Goal: Information Seeking & Learning: Learn about a topic

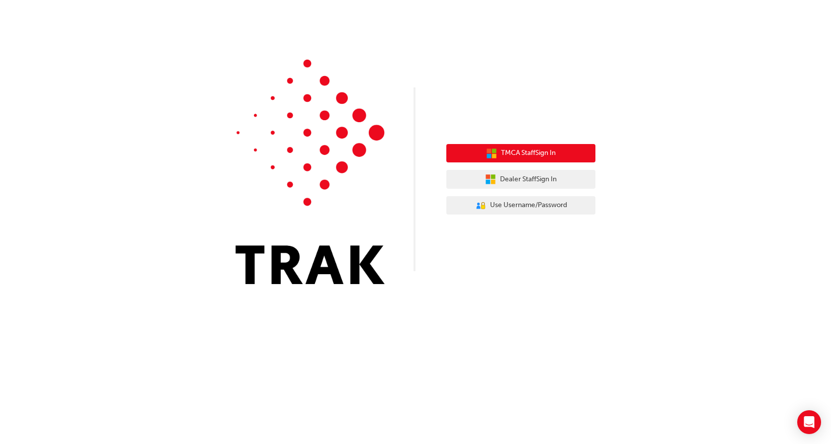
click at [520, 152] on span "TMCA Staff Sign In" at bounding box center [528, 153] width 55 height 11
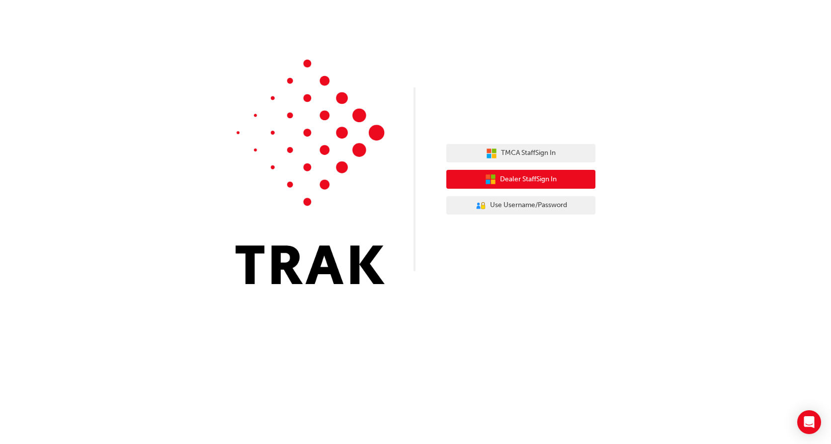
click at [518, 177] on span "Dealer Staff Sign In" at bounding box center [528, 179] width 57 height 11
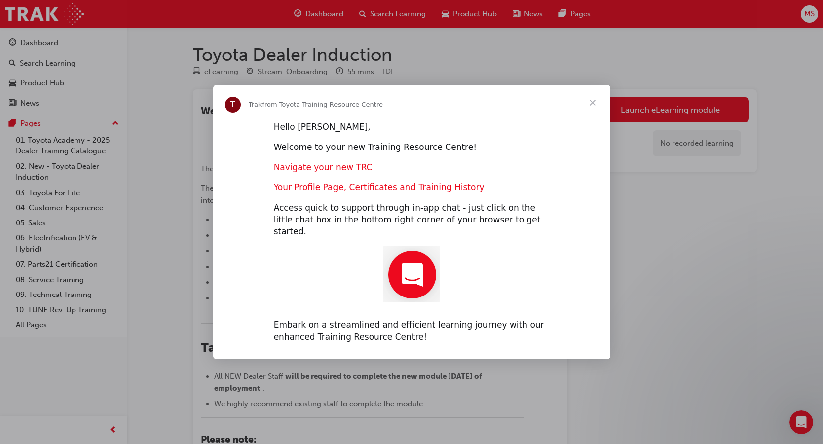
click at [591, 107] on span "Close" at bounding box center [593, 103] width 36 height 36
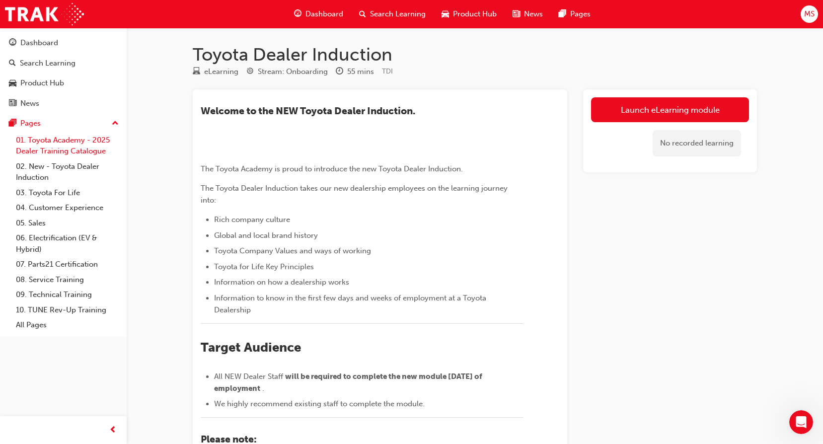
click at [65, 140] on link "01. Toyota Academy - 2025 Dealer Training Catalogue" at bounding box center [67, 146] width 111 height 26
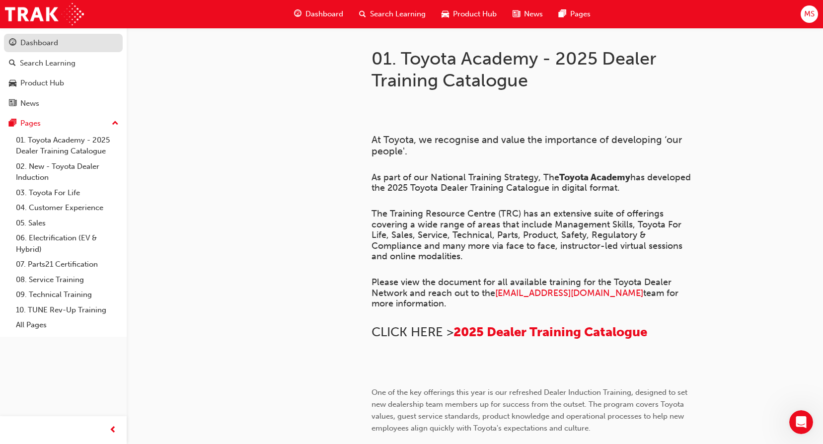
click at [49, 40] on div "Dashboard" at bounding box center [39, 42] width 38 height 11
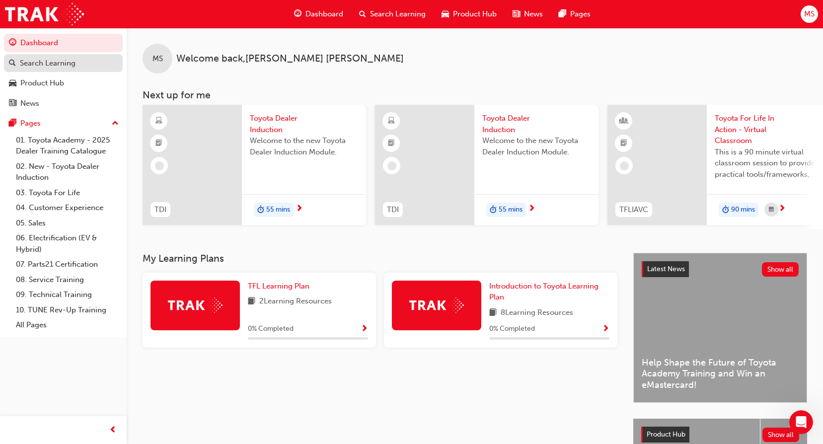
click at [43, 62] on div "Search Learning" at bounding box center [48, 63] width 56 height 11
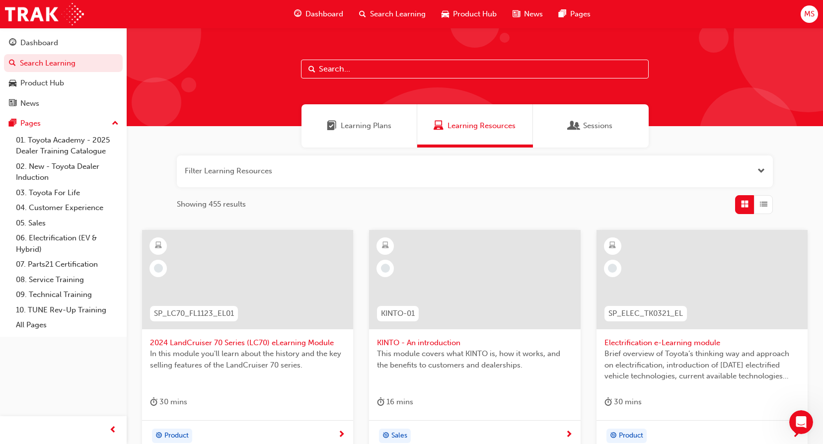
click at [366, 126] on span "Learning Plans" at bounding box center [366, 125] width 51 height 11
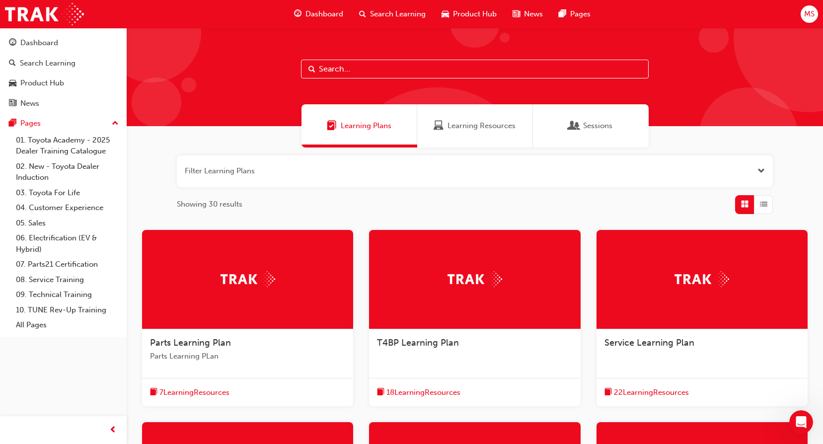
click at [455, 122] on span "Learning Resources" at bounding box center [482, 125] width 68 height 11
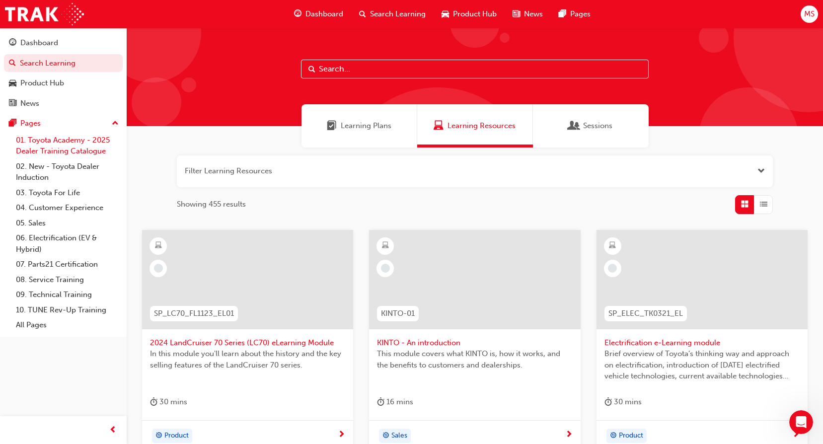
click at [47, 141] on link "01. Toyota Academy - 2025 Dealer Training Catalogue" at bounding box center [67, 146] width 111 height 26
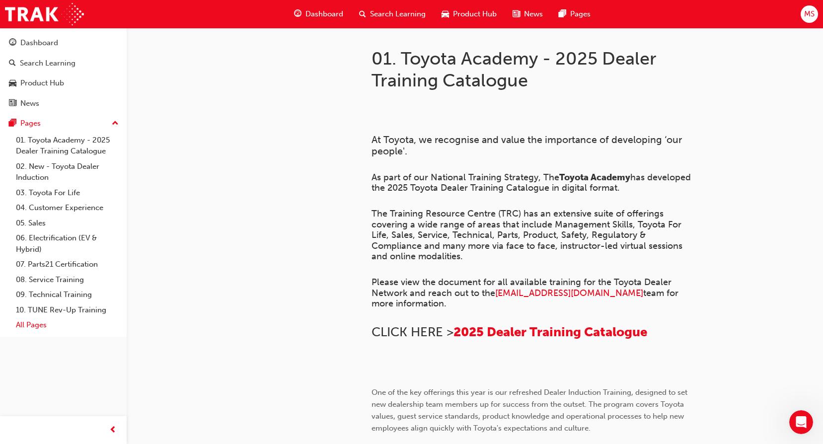
click at [34, 329] on link "All Pages" at bounding box center [67, 325] width 111 height 15
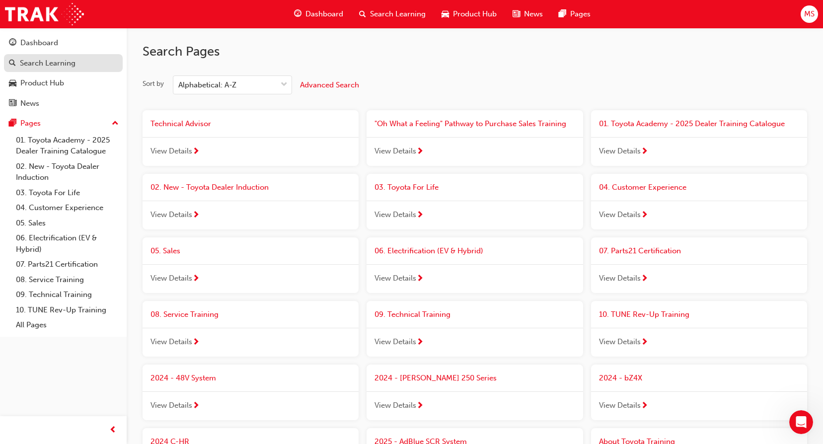
click at [64, 62] on div "Search Learning" at bounding box center [48, 63] width 56 height 11
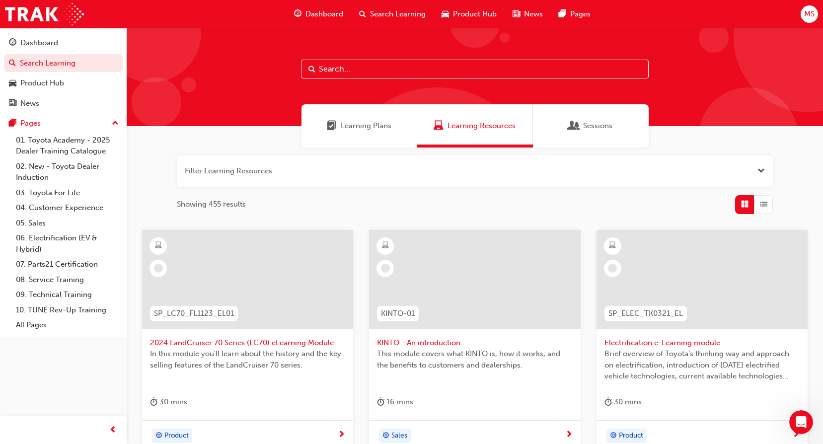
click at [355, 68] on input "text" at bounding box center [475, 69] width 348 height 19
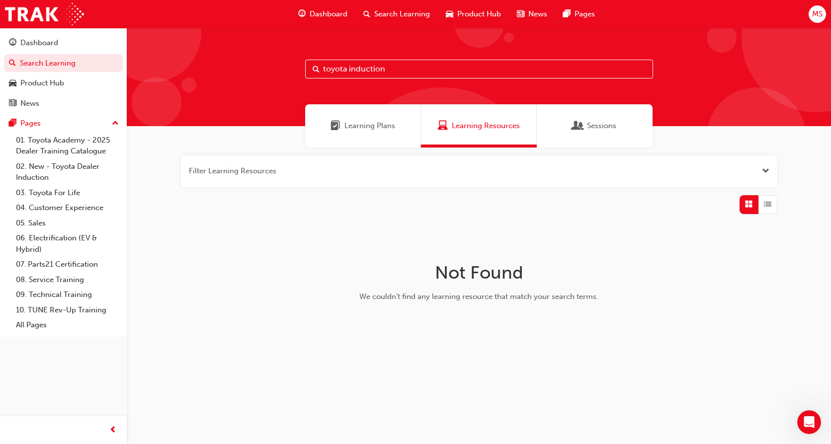
drag, startPoint x: 396, startPoint y: 69, endPoint x: 218, endPoint y: 69, distance: 177.9
click at [218, 69] on div "toyota induction" at bounding box center [479, 77] width 704 height 98
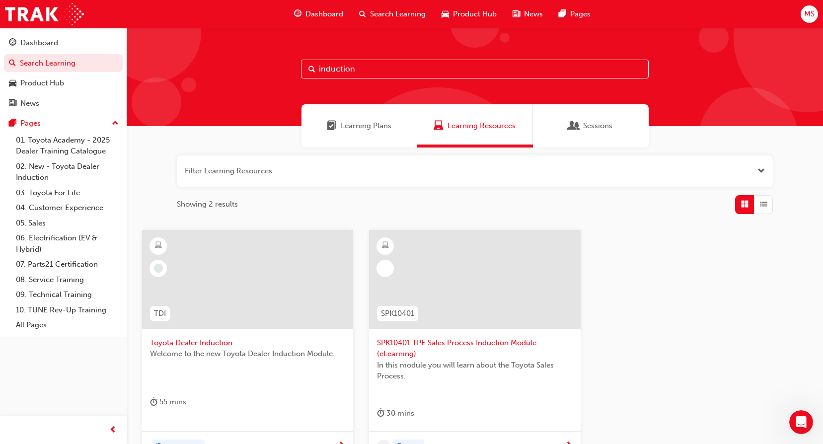
type input "induction"
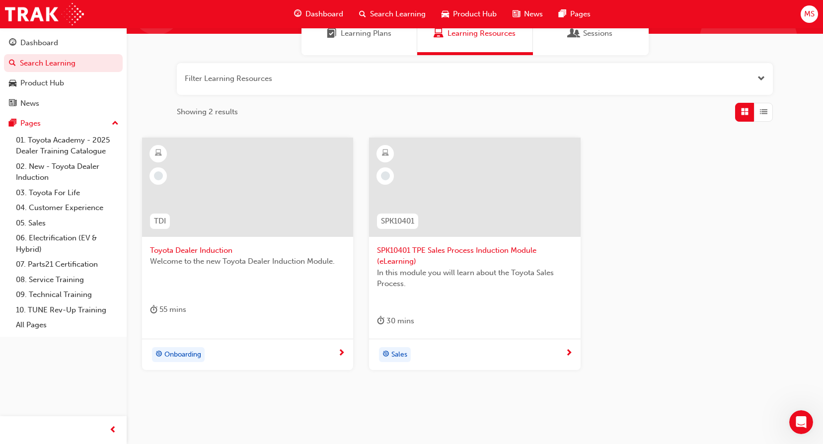
scroll to position [99, 0]
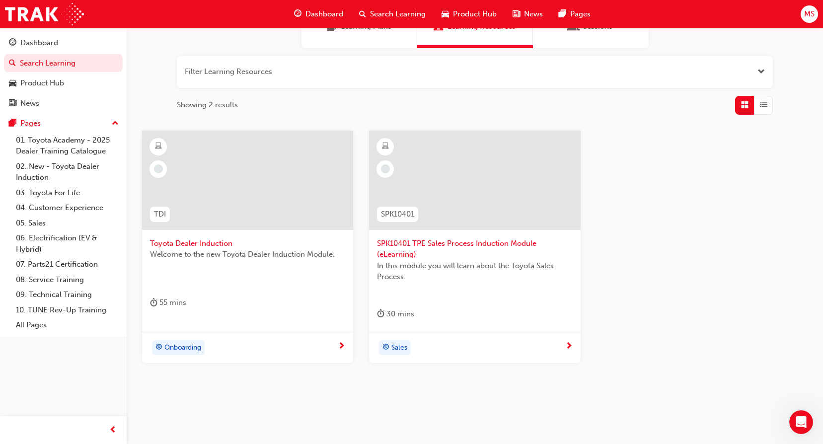
click at [195, 344] on span "Onboarding" at bounding box center [182, 347] width 37 height 11
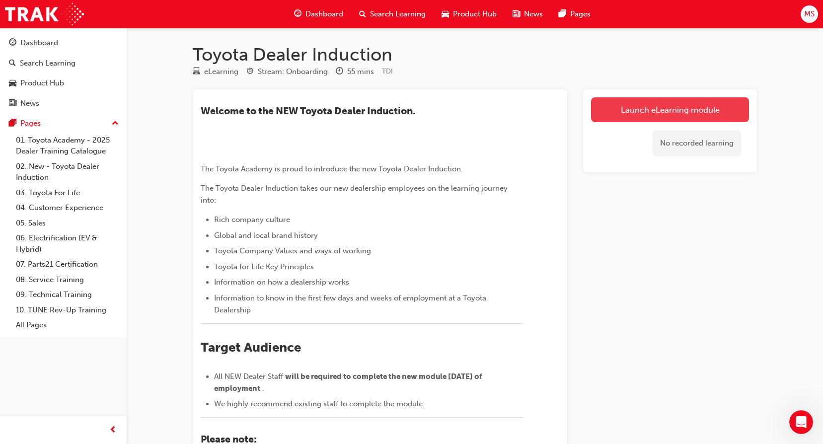
click at [649, 107] on link "Launch eLearning module" at bounding box center [670, 109] width 158 height 25
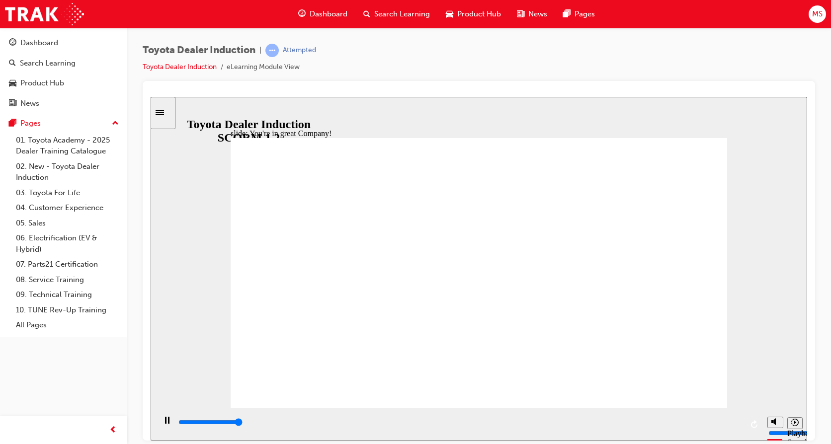
type input "7500"
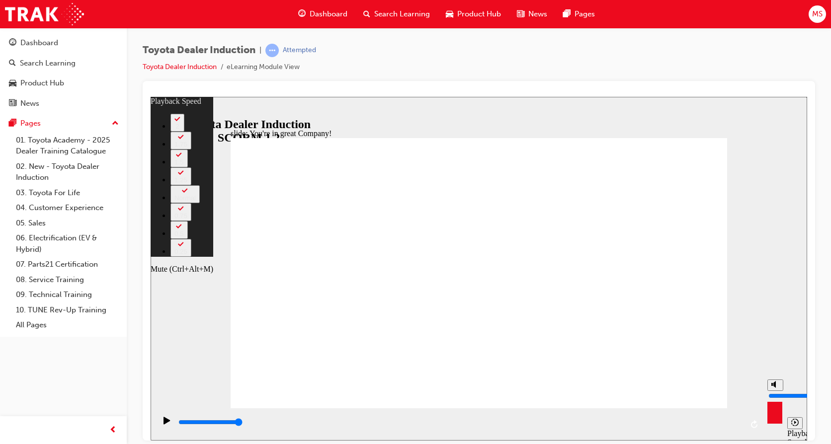
type input "37"
type input "7"
type input "37"
type input "7"
type input "37"
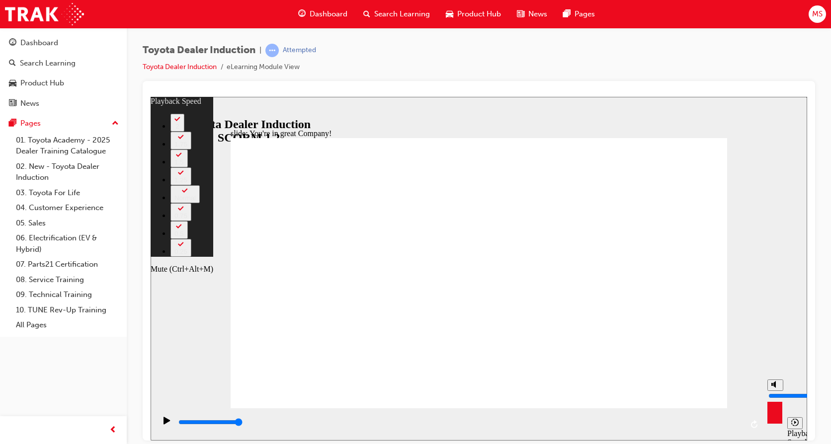
type input "6"
type input "37"
type input "6"
type input "38"
type input "5"
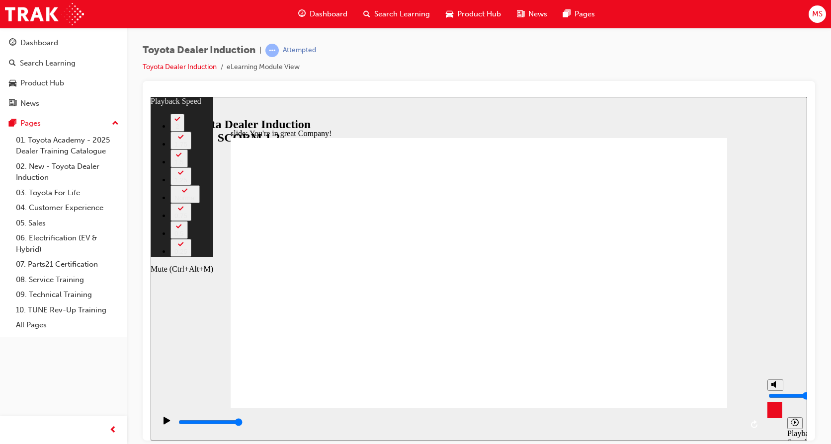
type input "38"
type input "5"
type input "38"
drag, startPoint x: 775, startPoint y: 387, endPoint x: 776, endPoint y: 393, distance: 6.5
type input "5"
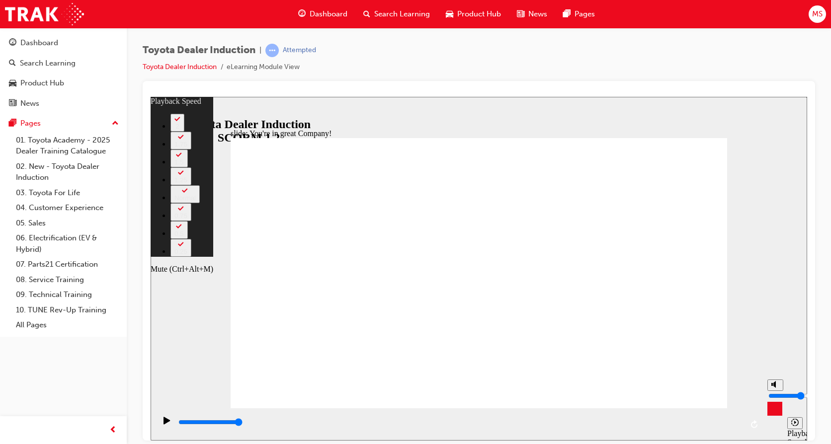
click at [776, 393] on input "volume" at bounding box center [800, 396] width 64 height 8
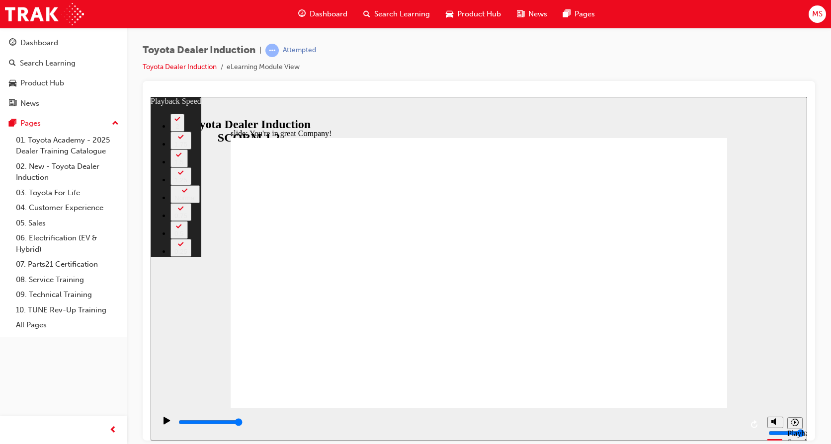
type input "156"
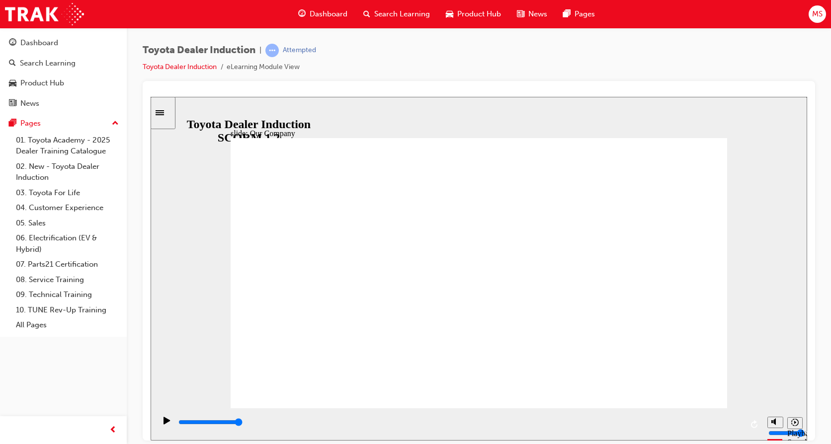
drag, startPoint x: 341, startPoint y: 354, endPoint x: 353, endPoint y: 357, distance: 12.4
drag, startPoint x: 616, startPoint y: 356, endPoint x: 601, endPoint y: 356, distance: 14.9
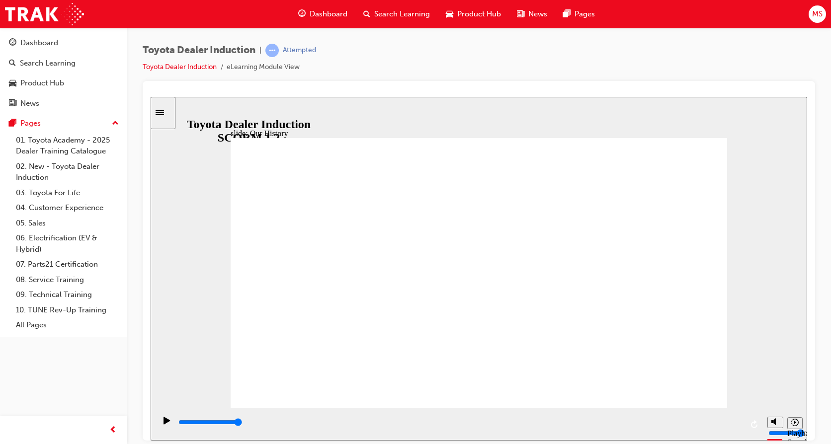
drag, startPoint x: 346, startPoint y: 288, endPoint x: 521, endPoint y: 281, distance: 174.5
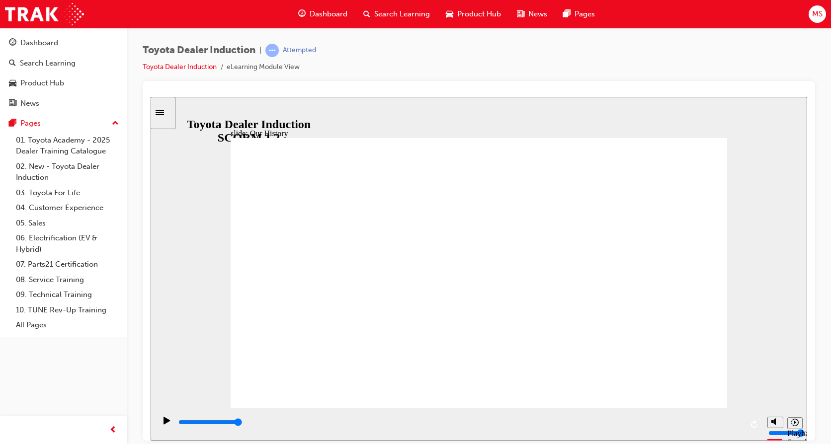
drag, startPoint x: 345, startPoint y: 355, endPoint x: 369, endPoint y: 355, distance: 23.9
drag, startPoint x: 346, startPoint y: 356, endPoint x: 442, endPoint y: 357, distance: 95.9
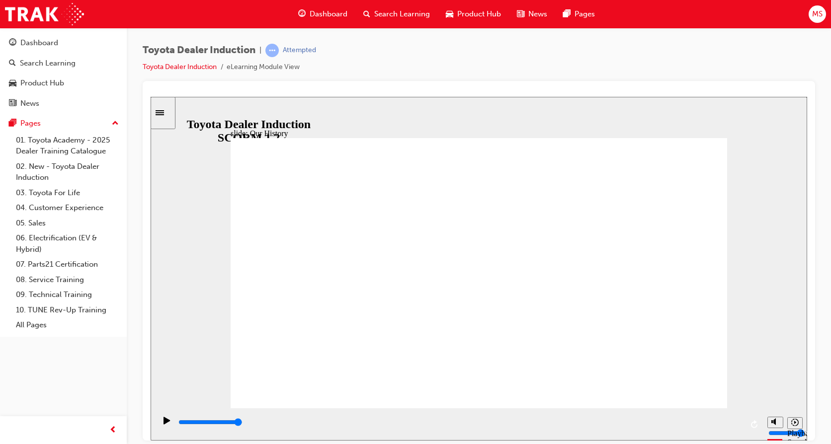
drag, startPoint x: 477, startPoint y: 357, endPoint x: 541, endPoint y: 356, distance: 64.6
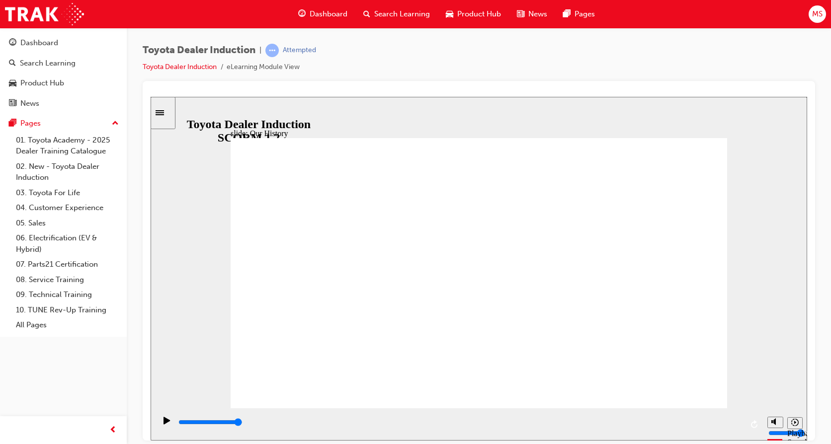
drag, startPoint x: 484, startPoint y: 357, endPoint x: 609, endPoint y: 357, distance: 125.2
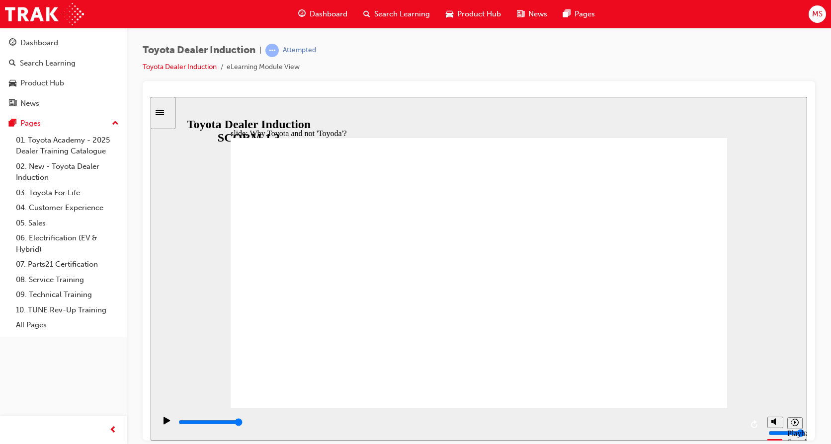
type input "5000"
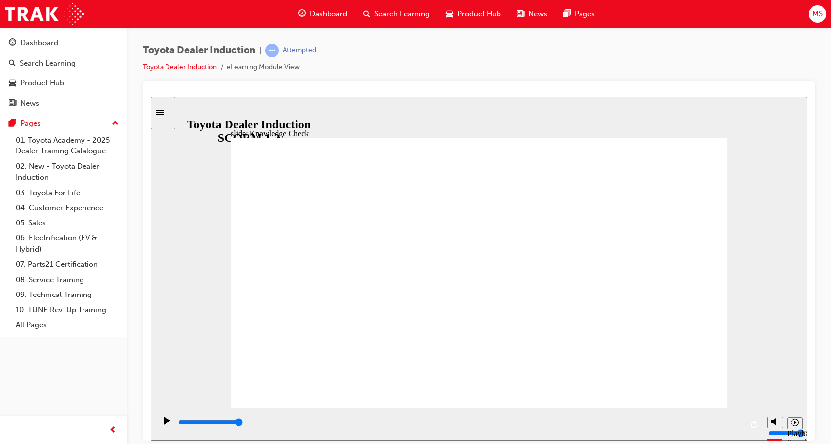
radio input "true"
type input "5000"
radio input "true"
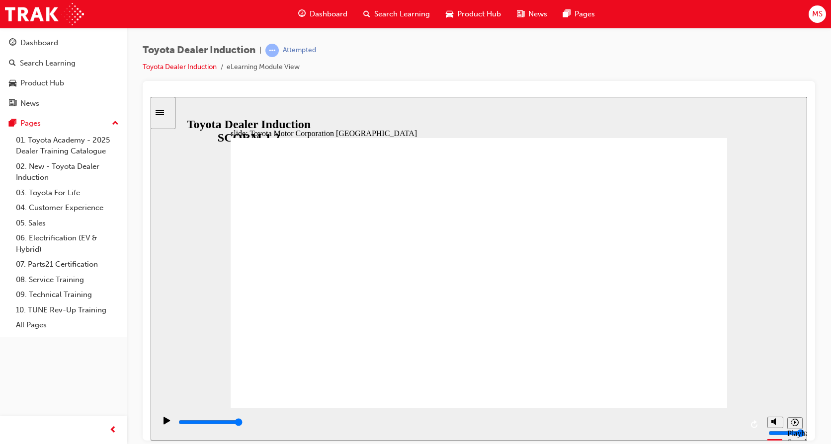
type input "15300"
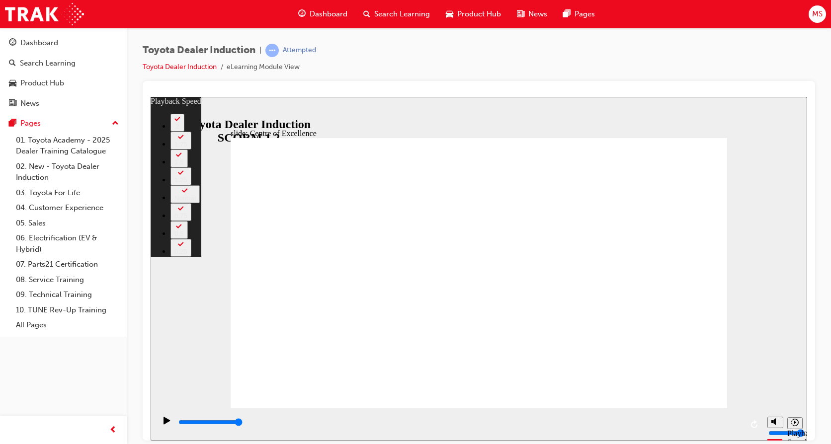
type input "248"
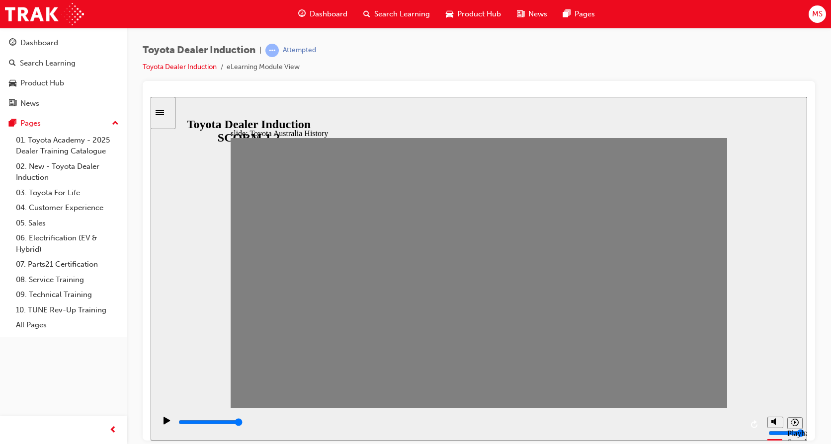
drag, startPoint x: 252, startPoint y: 281, endPoint x: 261, endPoint y: 283, distance: 8.6
drag, startPoint x: 252, startPoint y: 282, endPoint x: 267, endPoint y: 281, distance: 14.9
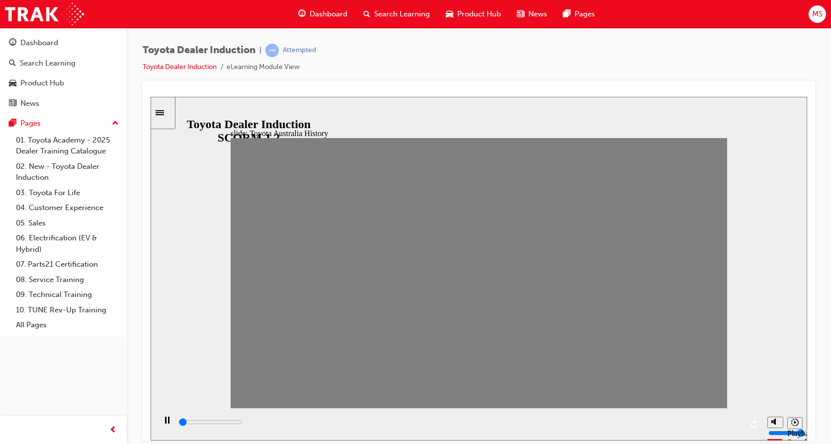
drag, startPoint x: 272, startPoint y: 280, endPoint x: 291, endPoint y: 281, distance: 18.9
drag, startPoint x: 296, startPoint y: 281, endPoint x: 324, endPoint y: 283, distance: 28.4
drag, startPoint x: 314, startPoint y: 282, endPoint x: 346, endPoint y: 289, distance: 33.5
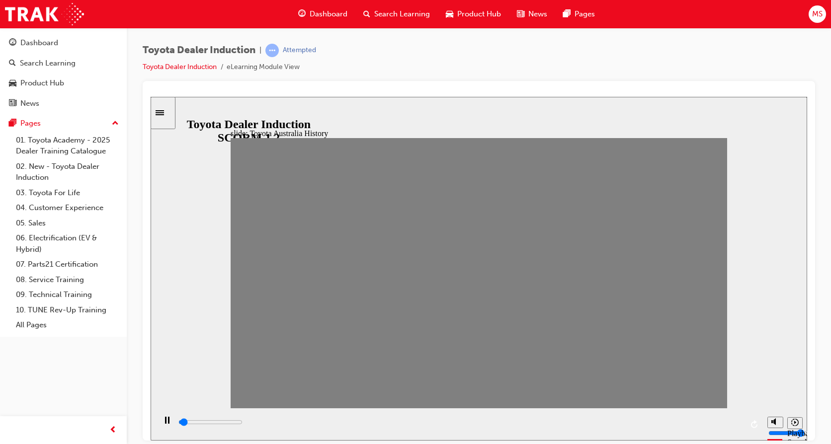
drag, startPoint x: 334, startPoint y: 287, endPoint x: 359, endPoint y: 283, distance: 25.2
drag, startPoint x: 359, startPoint y: 283, endPoint x: 383, endPoint y: 285, distance: 24.4
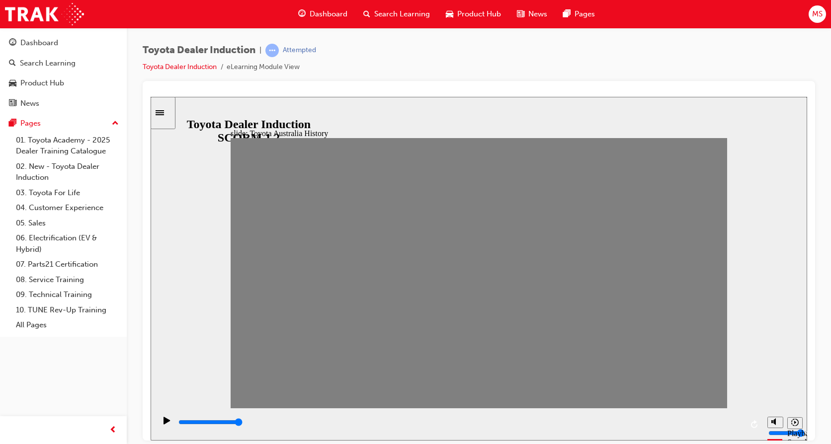
drag, startPoint x: 385, startPoint y: 276, endPoint x: 401, endPoint y: 279, distance: 16.3
drag, startPoint x: 381, startPoint y: 283, endPoint x: 402, endPoint y: 283, distance: 21.4
drag, startPoint x: 405, startPoint y: 283, endPoint x: 440, endPoint y: 284, distance: 34.8
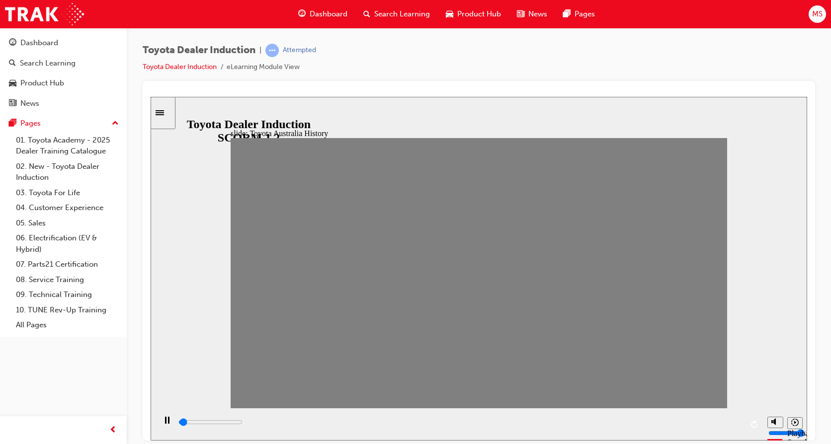
type input "0"
type input "8"
drag, startPoint x: 453, startPoint y: 282, endPoint x: 435, endPoint y: 282, distance: 17.9
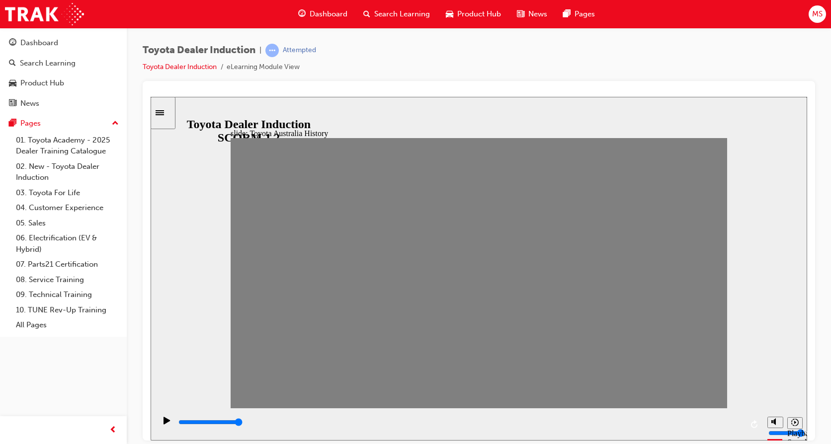
type input "0"
type input "9"
drag, startPoint x: 428, startPoint y: 282, endPoint x: 445, endPoint y: 282, distance: 16.4
drag, startPoint x: 455, startPoint y: 283, endPoint x: 473, endPoint y: 283, distance: 17.9
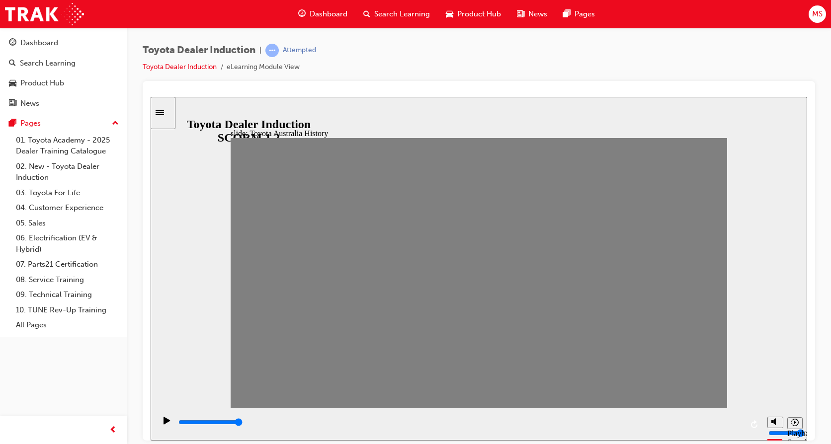
drag, startPoint x: 478, startPoint y: 278, endPoint x: 494, endPoint y: 279, distance: 16.5
drag, startPoint x: 499, startPoint y: 284, endPoint x: 516, endPoint y: 283, distance: 16.9
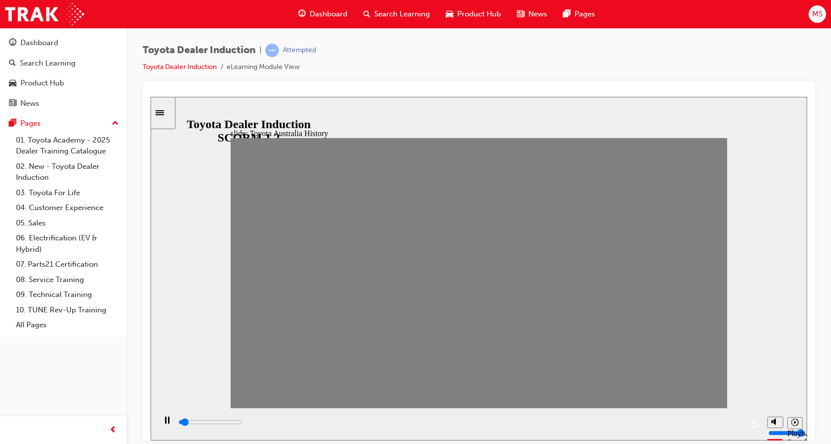
drag, startPoint x: 522, startPoint y: 280, endPoint x: 540, endPoint y: 282, distance: 18.0
drag, startPoint x: 547, startPoint y: 283, endPoint x: 563, endPoint y: 283, distance: 16.4
drag, startPoint x: 568, startPoint y: 280, endPoint x: 585, endPoint y: 279, distance: 17.0
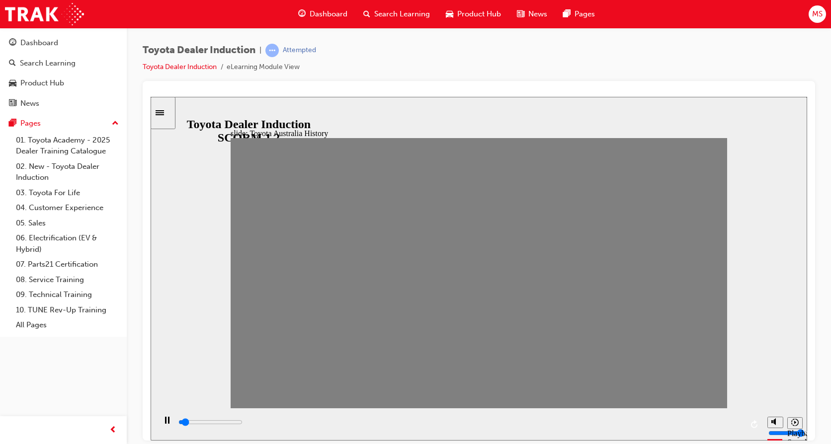
drag, startPoint x: 591, startPoint y: 285, endPoint x: 615, endPoint y: 282, distance: 23.5
drag, startPoint x: 613, startPoint y: 275, endPoint x: 637, endPoint y: 277, distance: 23.9
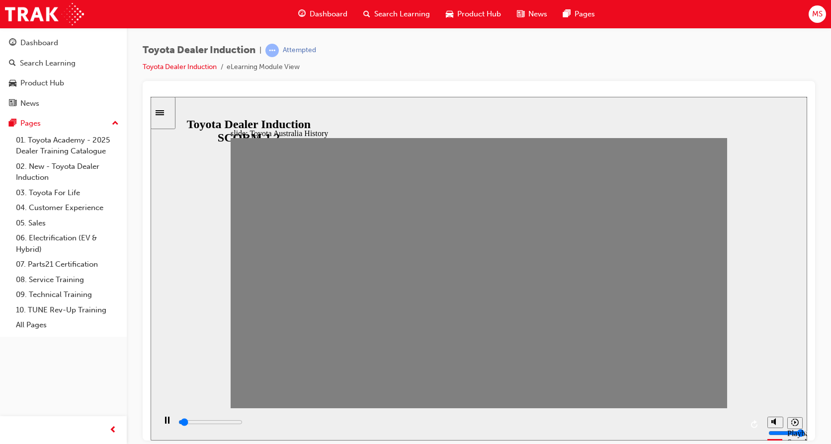
drag, startPoint x: 637, startPoint y: 277, endPoint x: 651, endPoint y: 274, distance: 14.2
drag, startPoint x: 661, startPoint y: 281, endPoint x: 677, endPoint y: 281, distance: 15.9
drag, startPoint x: 682, startPoint y: 281, endPoint x: 701, endPoint y: 282, distance: 19.4
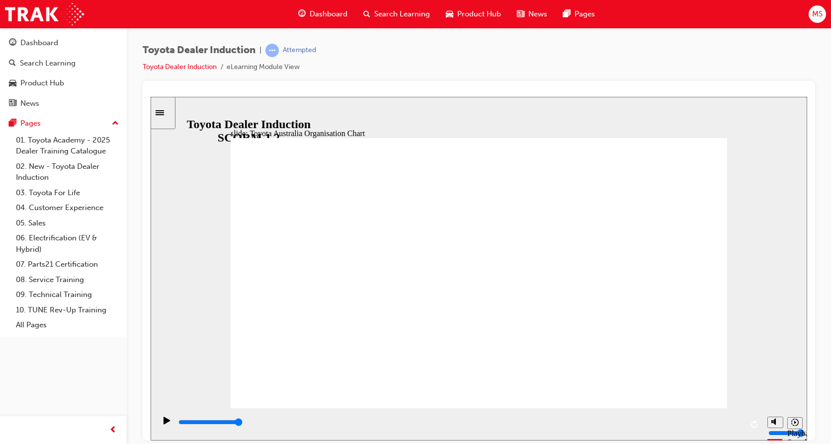
type input "5000"
radio input "true"
type input "5000"
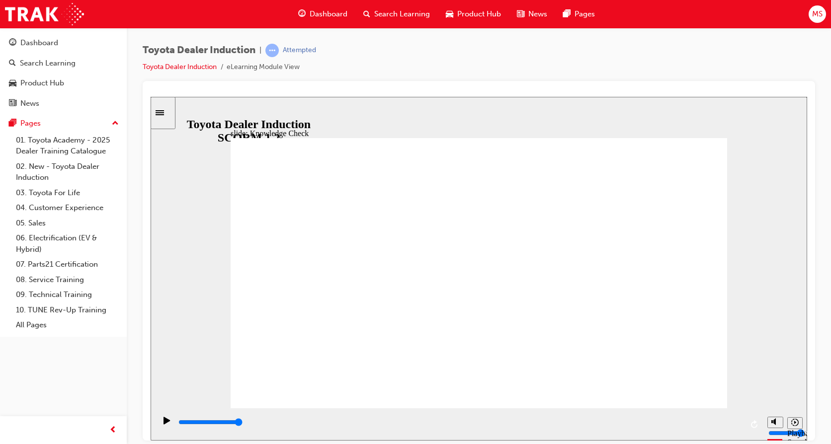
radio input "true"
type input "5000"
radio input "true"
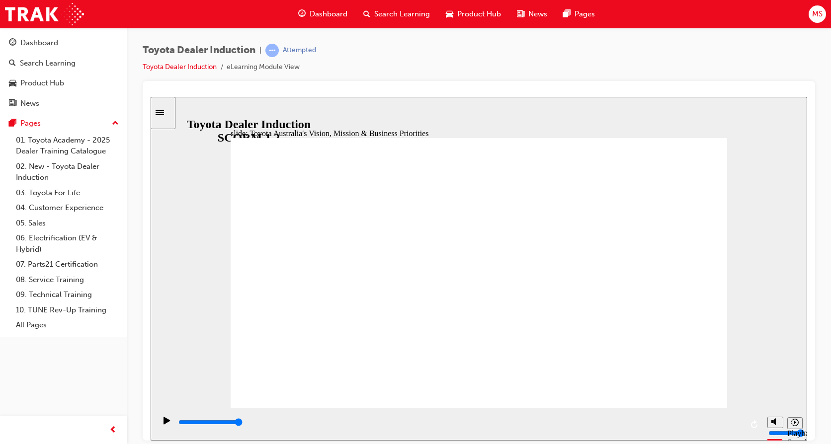
type input "9200"
